Goal: Ask a question: Seek information or help from site administrators or community

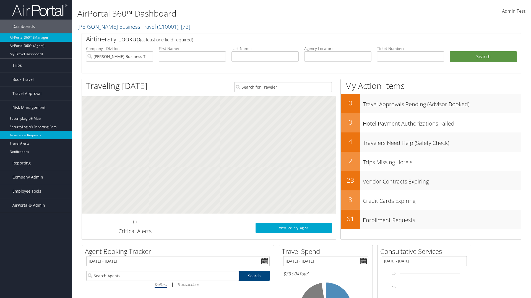
click at [36, 135] on link "Assistance Requests" at bounding box center [36, 135] width 72 height 8
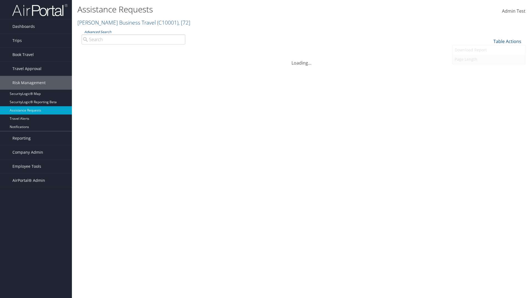
click at [488, 59] on link "Page Length" at bounding box center [488, 59] width 73 height 9
